Goal: Navigation & Orientation: Find specific page/section

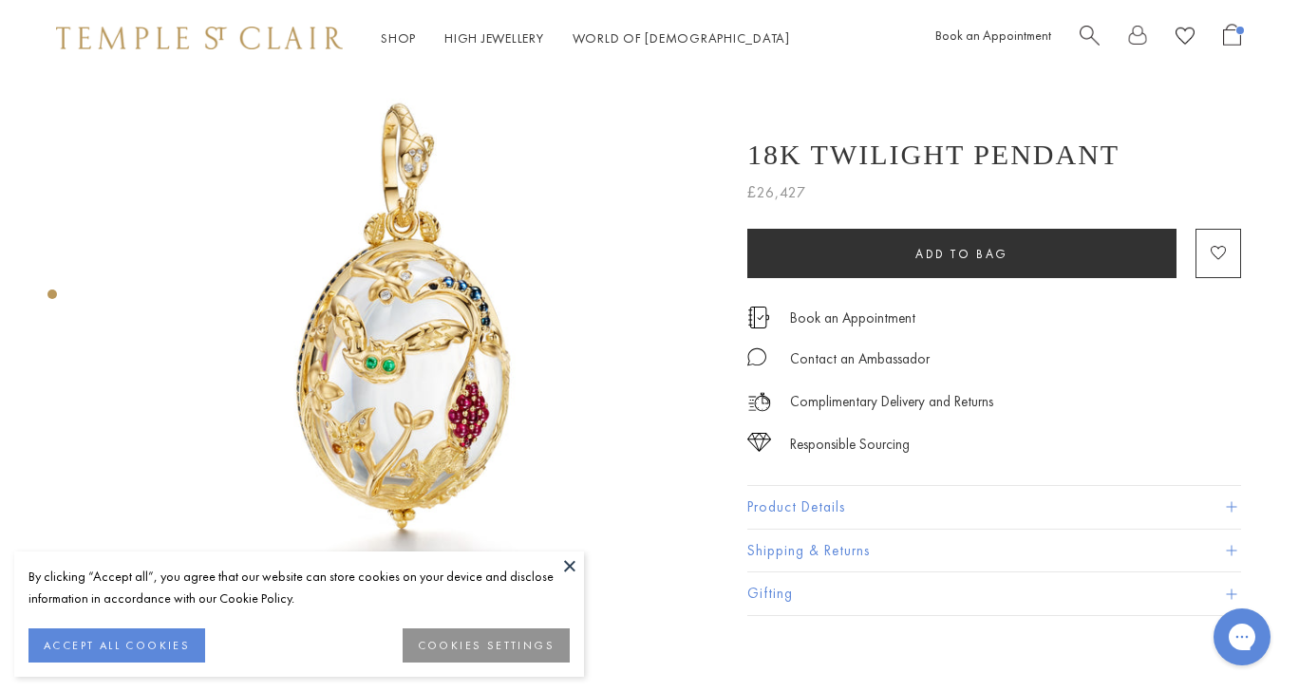
click at [819, 509] on button "Product Details" at bounding box center [994, 507] width 494 height 43
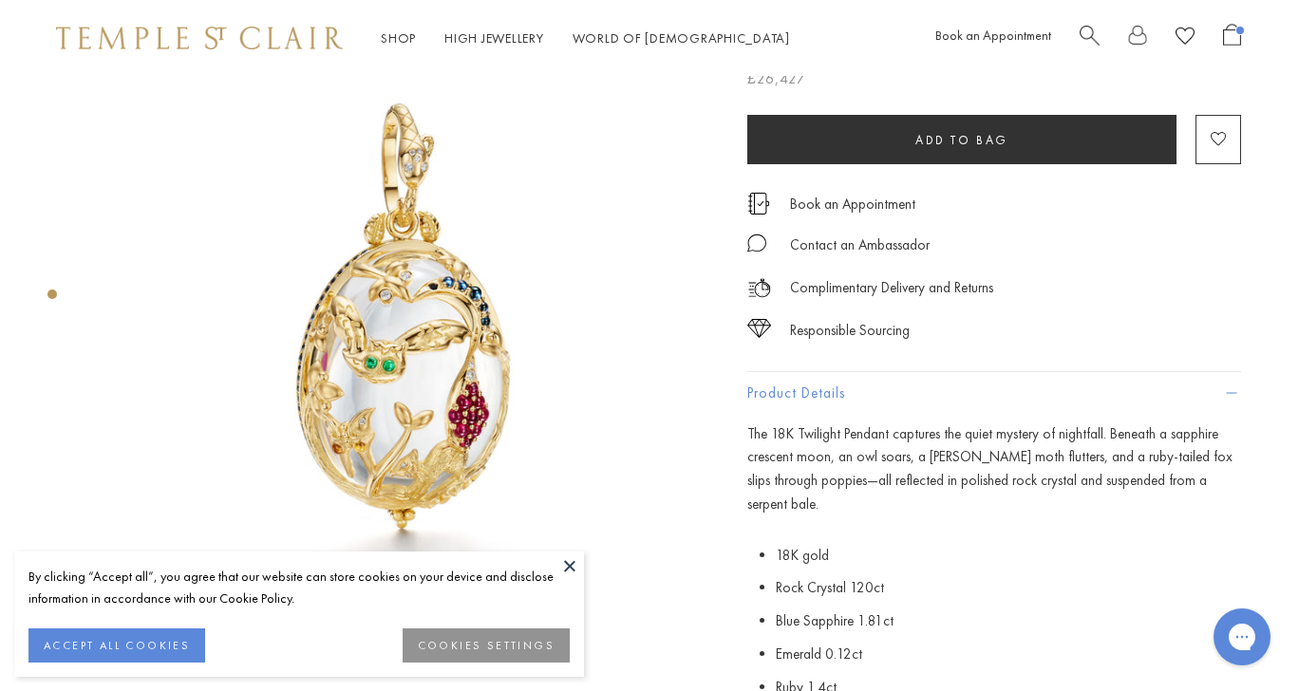
scroll to position [309, 1]
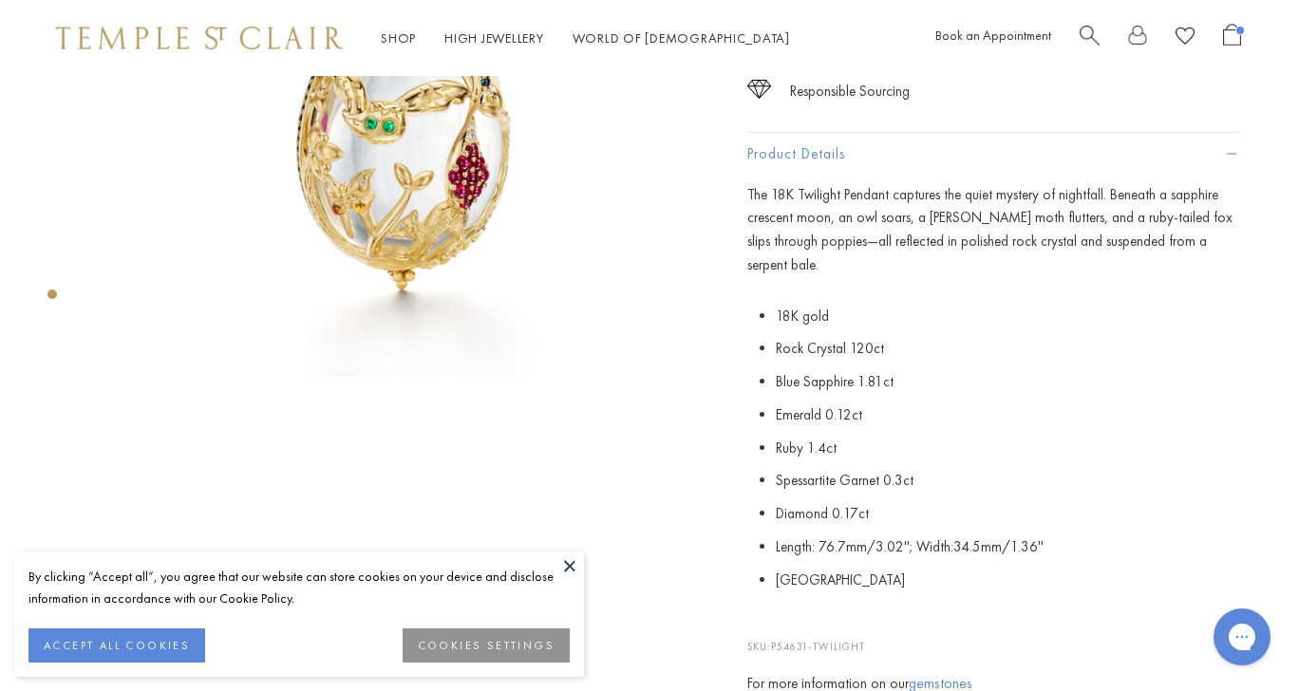
drag, startPoint x: 888, startPoint y: 618, endPoint x: 775, endPoint y: 618, distance: 113.9
click at [775, 619] on p "SKU: P54631-TWILIGHT" at bounding box center [994, 637] width 494 height 36
copy p "P54631-TWILIGHT"
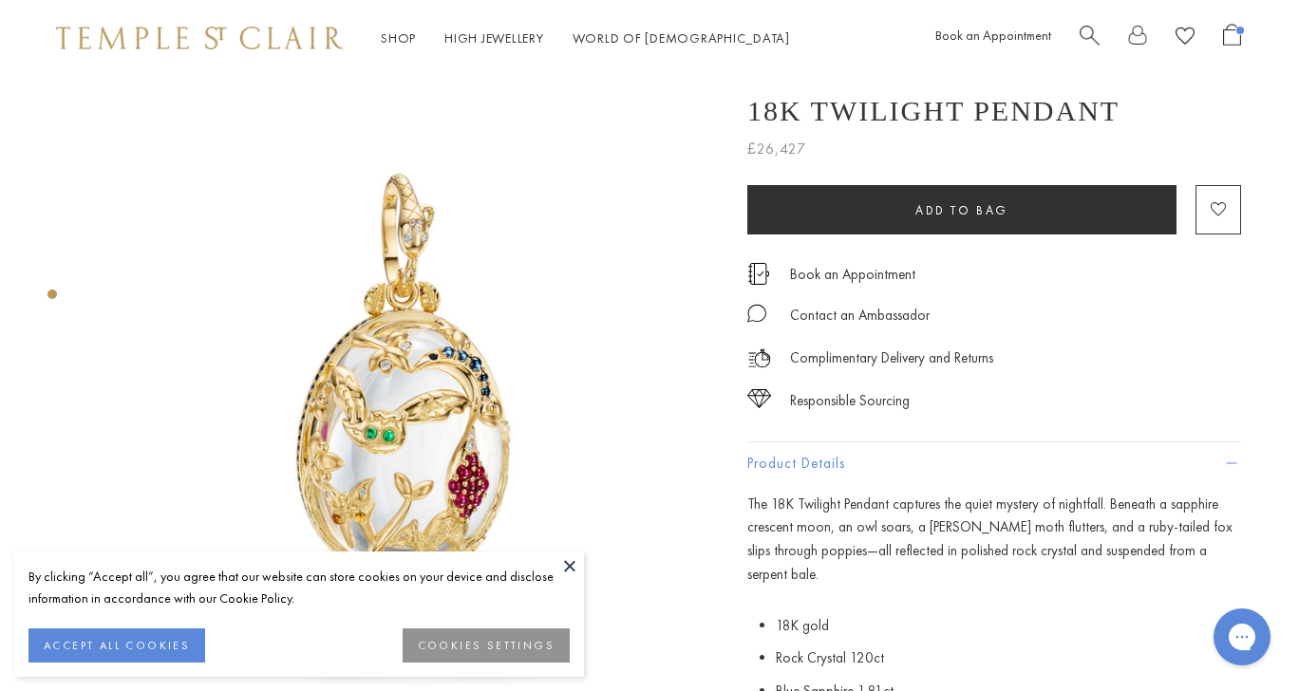
scroll to position [0, 1]
click at [275, 43] on img at bounding box center [199, 38] width 287 height 23
